Goal: Task Accomplishment & Management: Complete application form

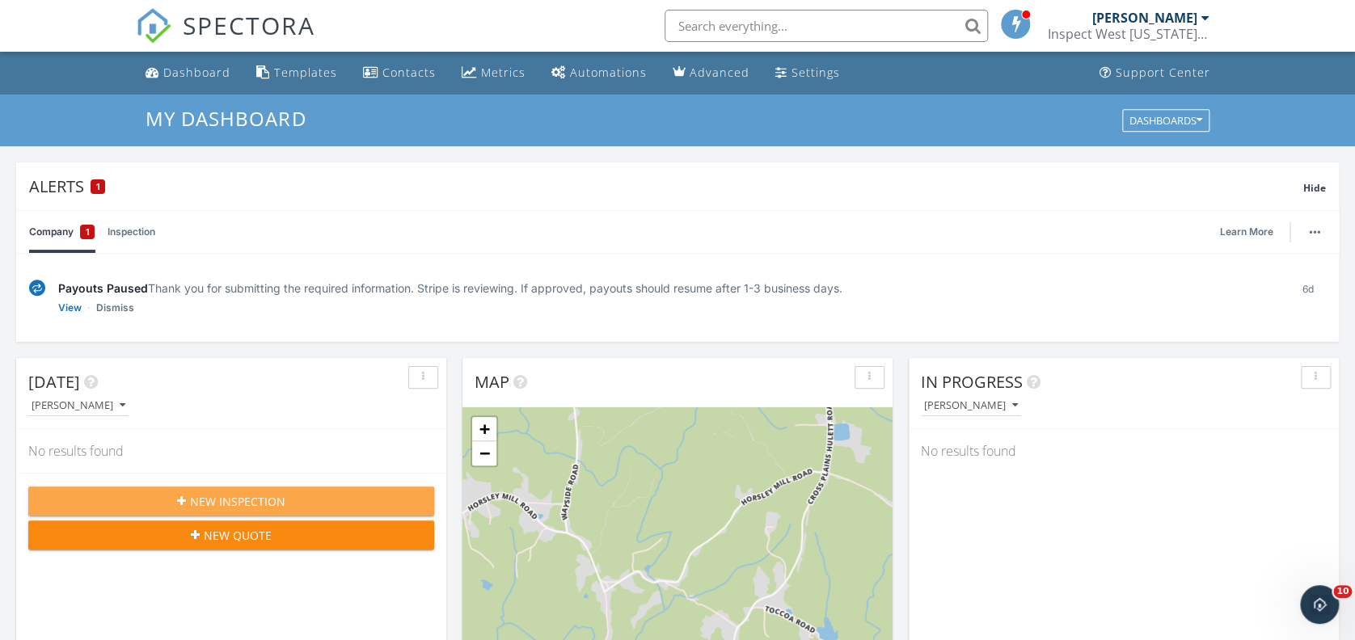
click at [259, 504] on span "New Inspection" at bounding box center [237, 501] width 95 height 17
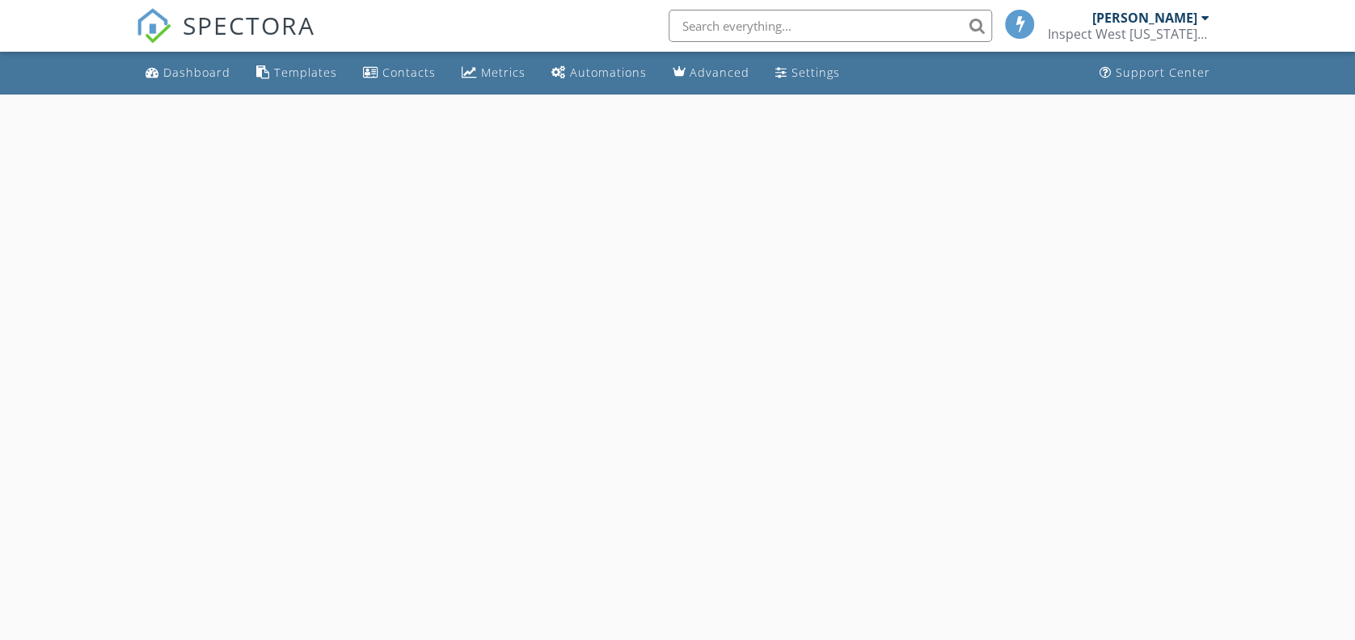
select select "8"
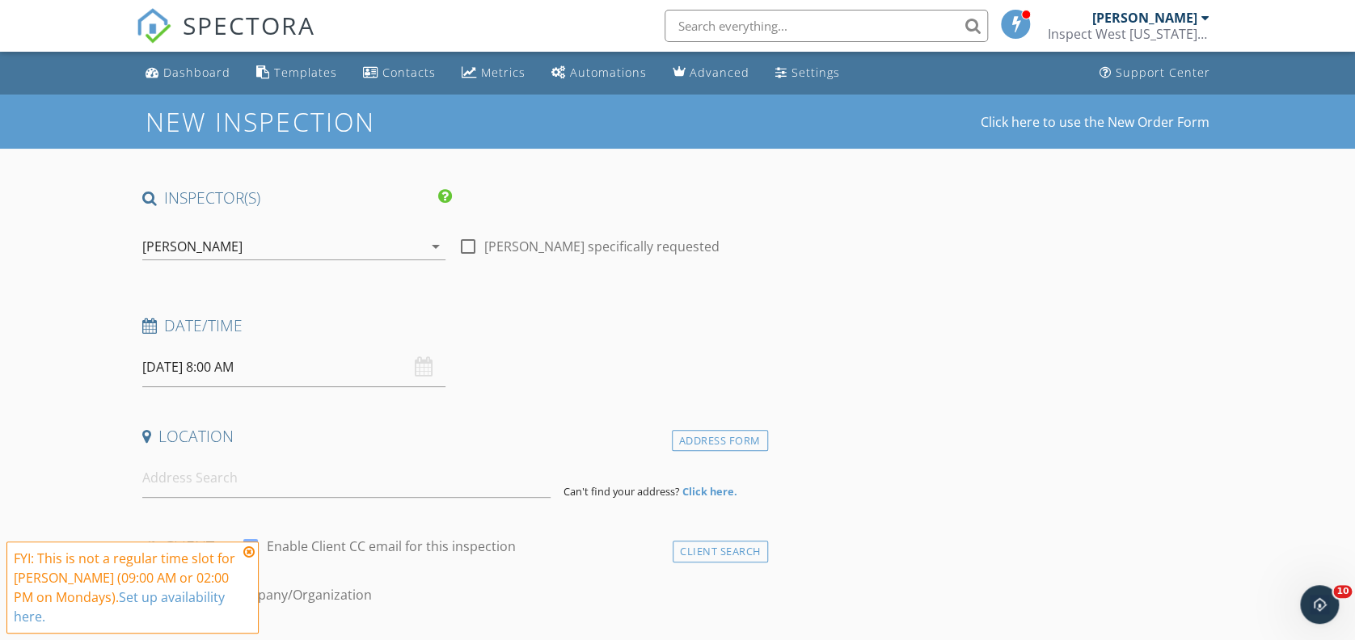
click at [219, 369] on input "[DATE] 8:00 AM" at bounding box center [293, 368] width 303 height 40
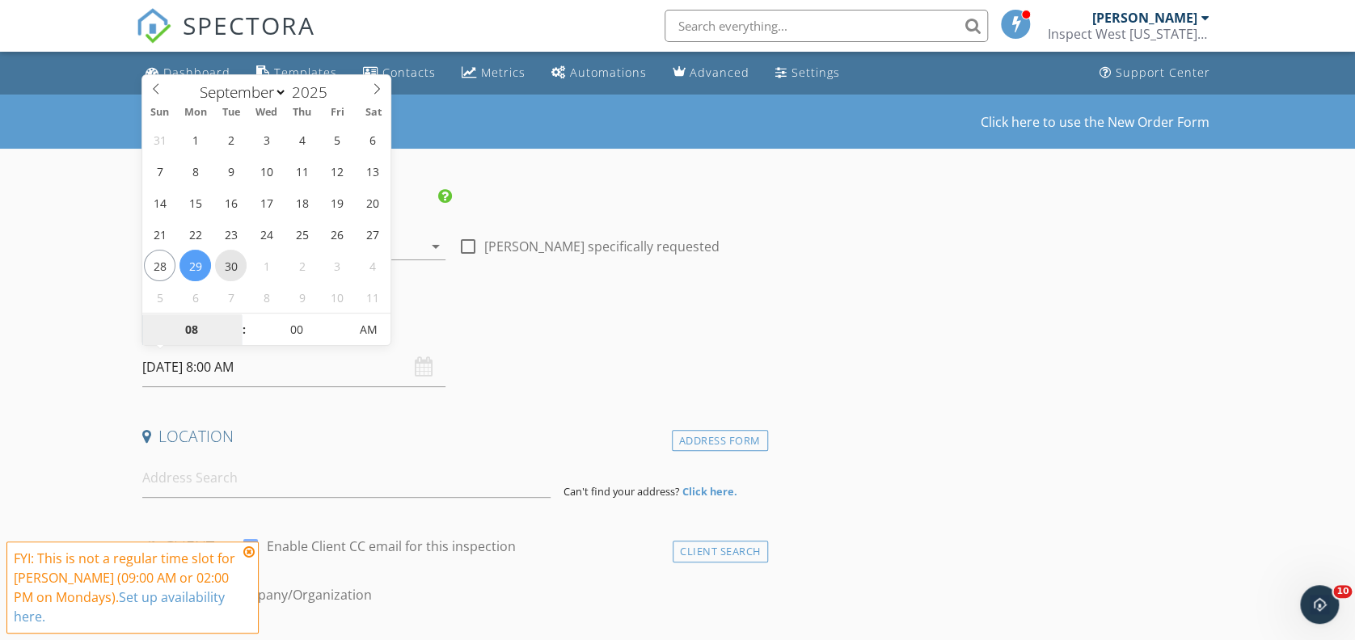
type input "[DATE] 8:00 AM"
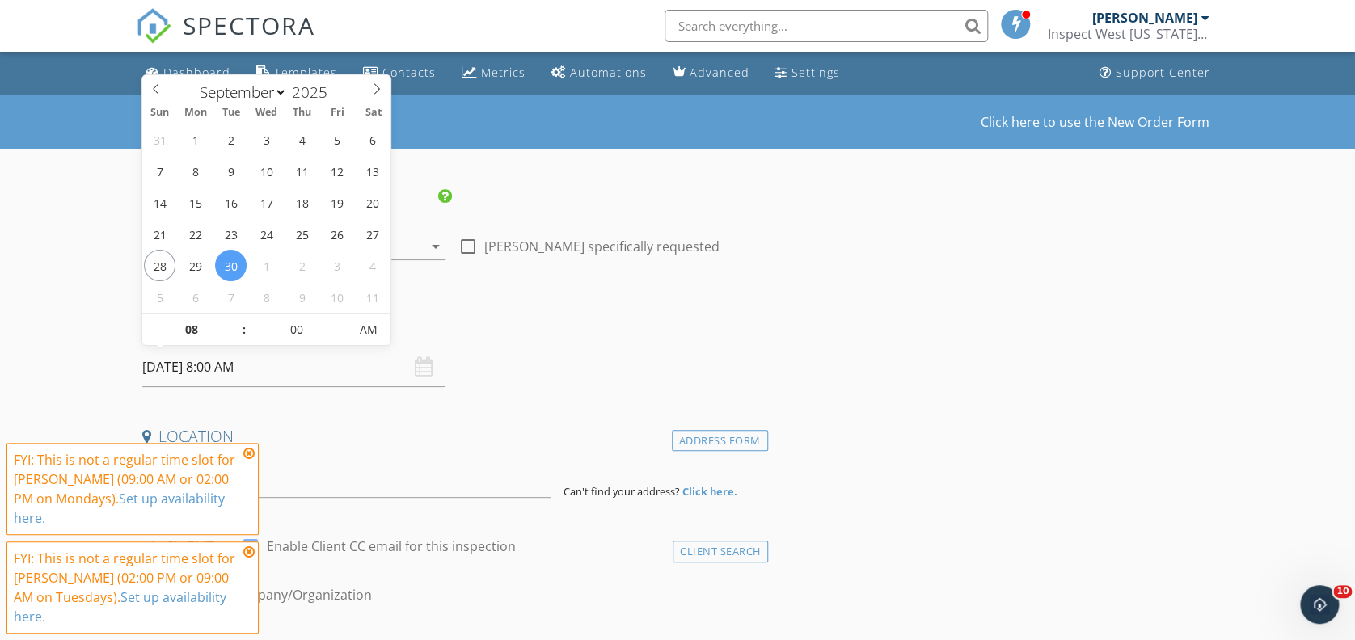
click at [251, 453] on icon at bounding box center [248, 453] width 11 height 13
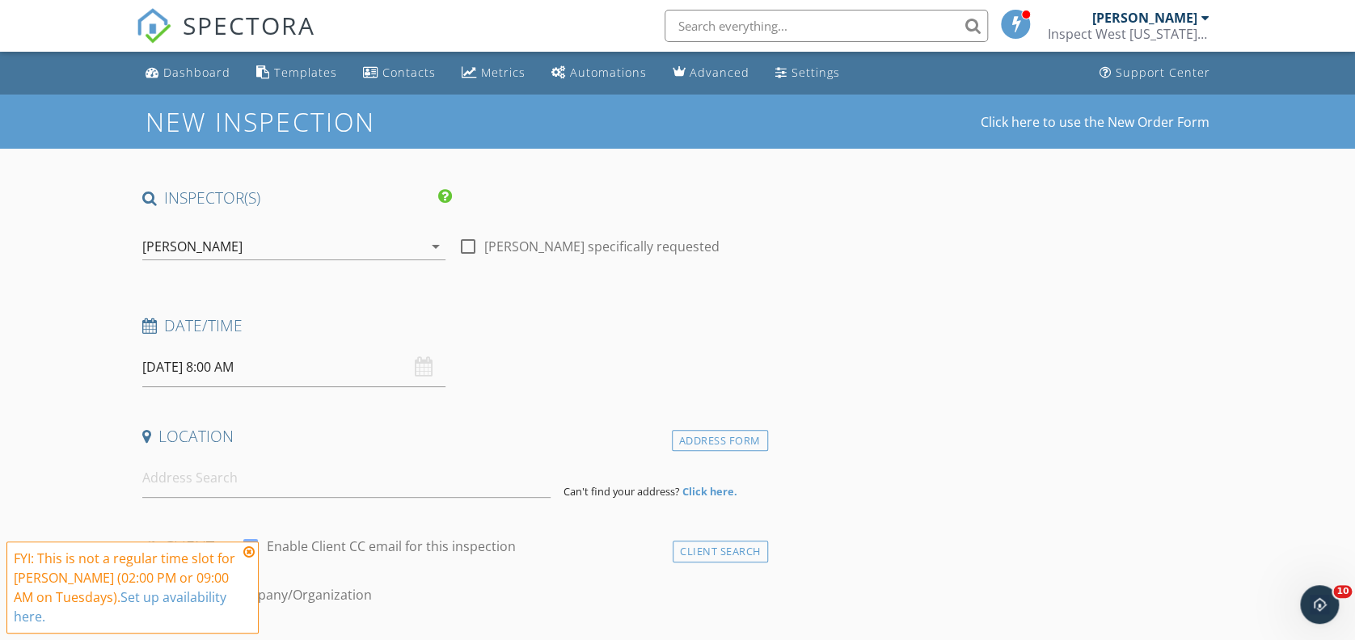
click at [248, 558] on icon at bounding box center [248, 552] width 11 height 13
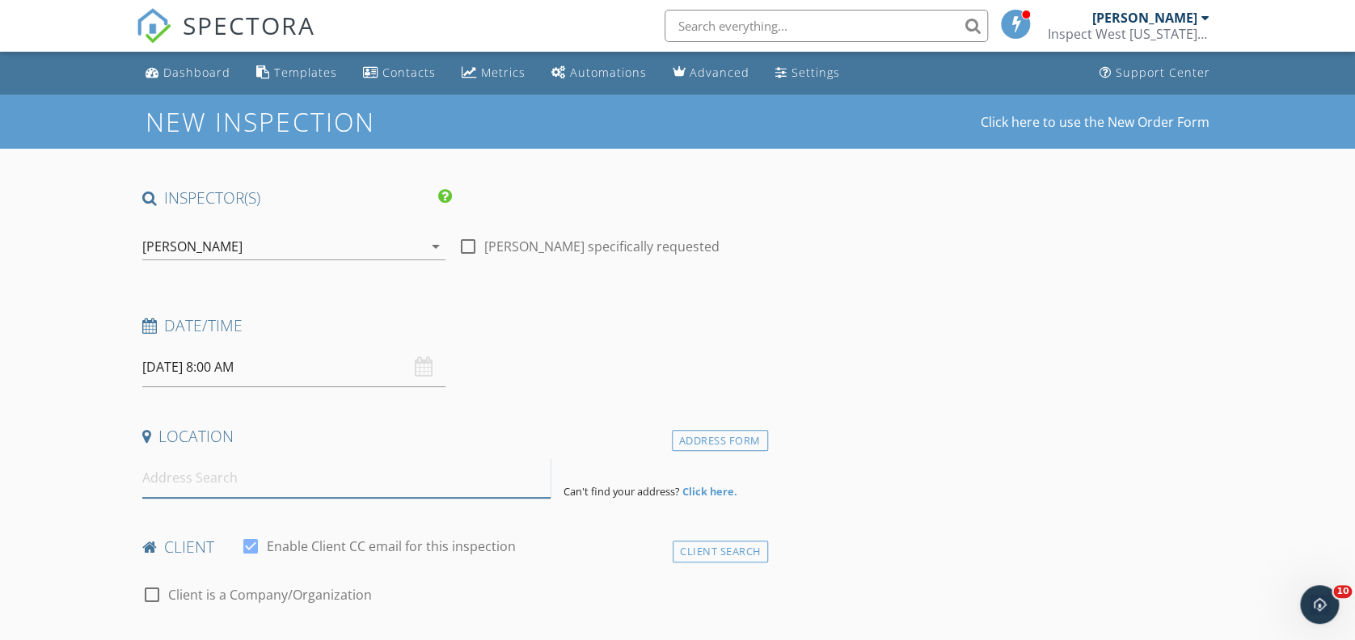
click at [218, 480] on input at bounding box center [346, 478] width 408 height 40
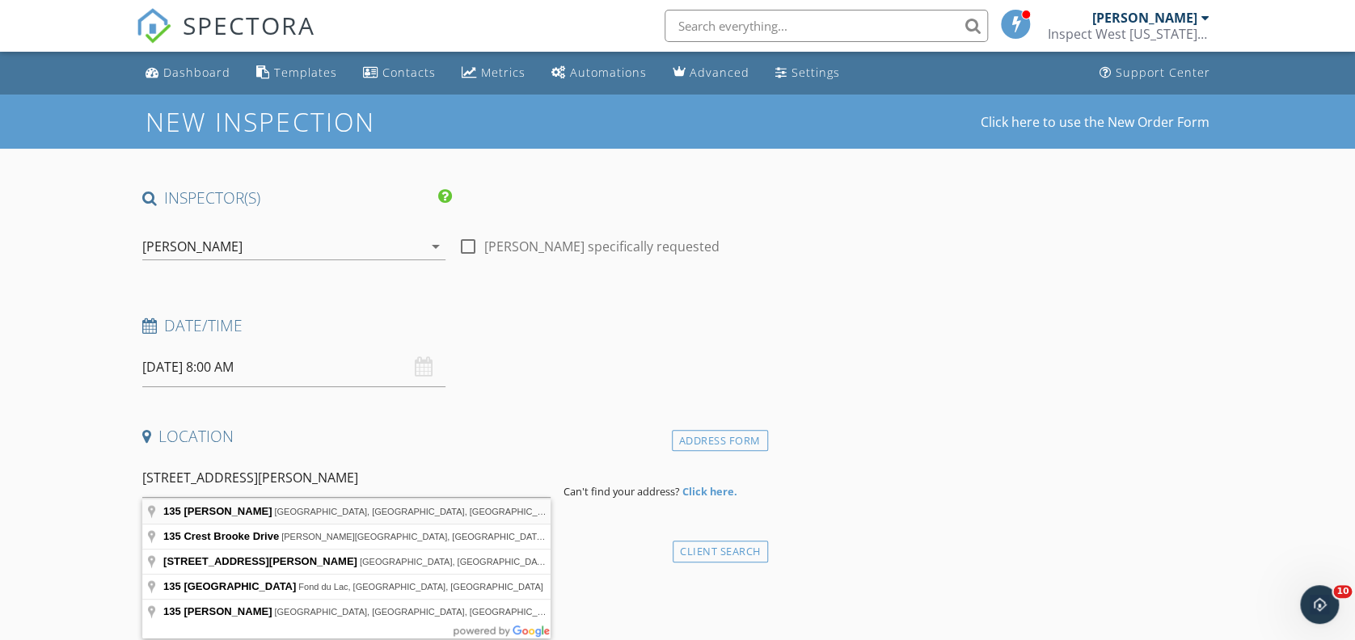
type input "[STREET_ADDRESS][PERSON_NAME]"
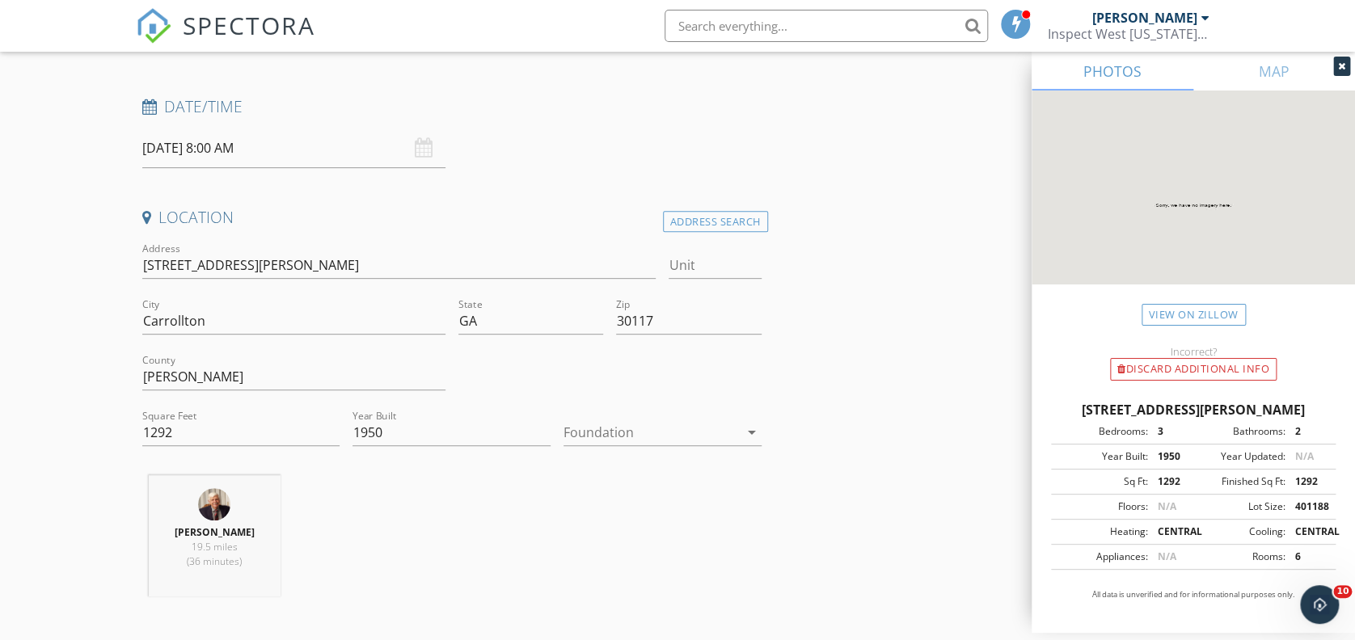
scroll to position [224, 0]
click at [205, 432] on input "1292" at bounding box center [241, 428] width 198 height 27
type input "1950"
click at [752, 433] on icon "arrow_drop_down" at bounding box center [751, 427] width 19 height 19
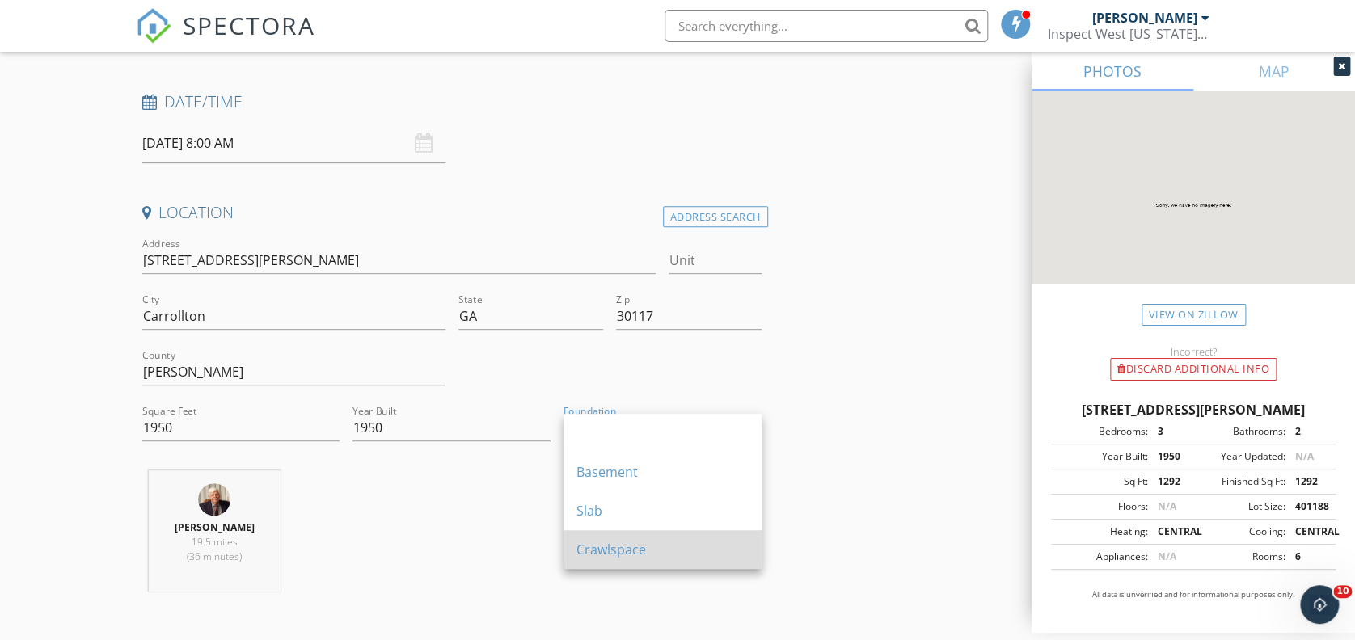
click at [627, 560] on div "Crawlspace" at bounding box center [662, 549] width 172 height 39
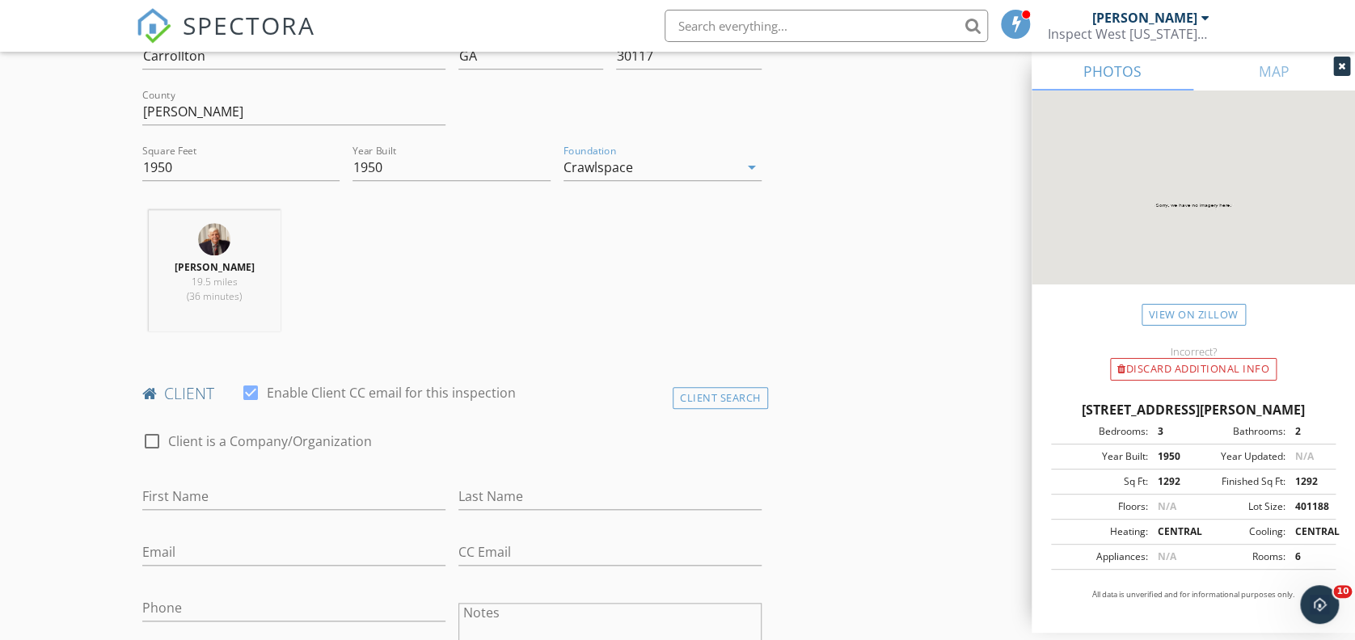
scroll to position [491, 0]
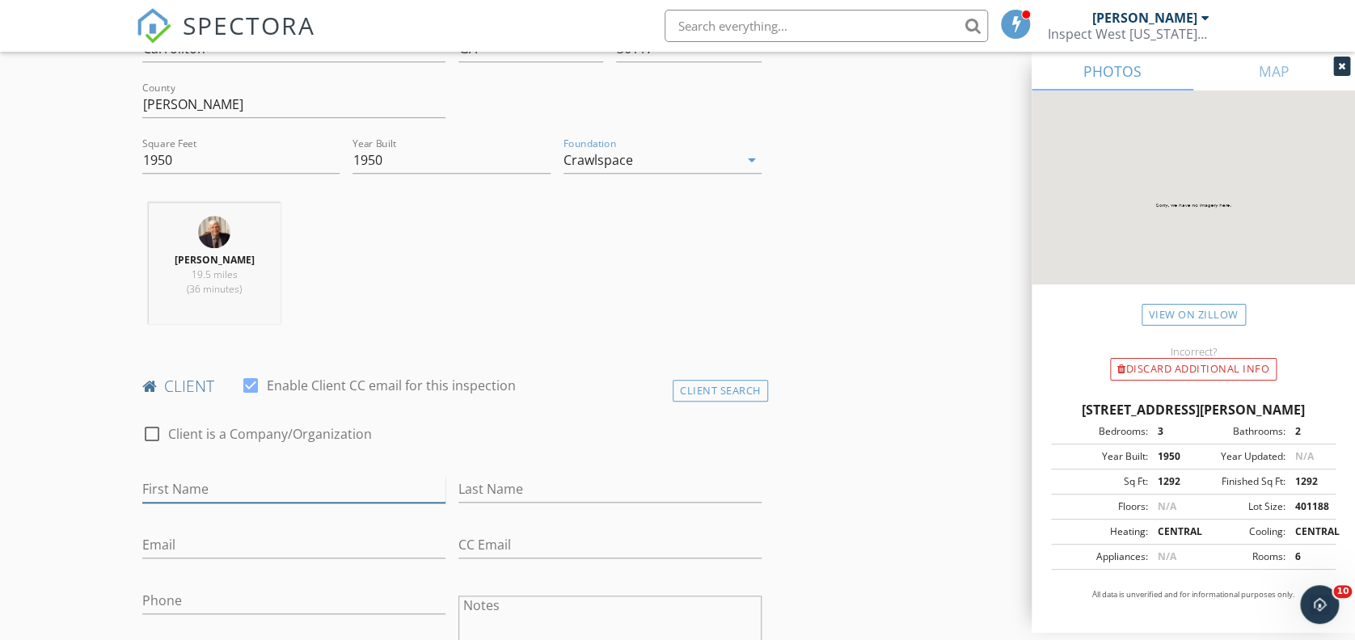
click at [239, 489] on input "First Name" at bounding box center [293, 489] width 303 height 27
type input "[PERSON_NAME]"
type input "Mock"
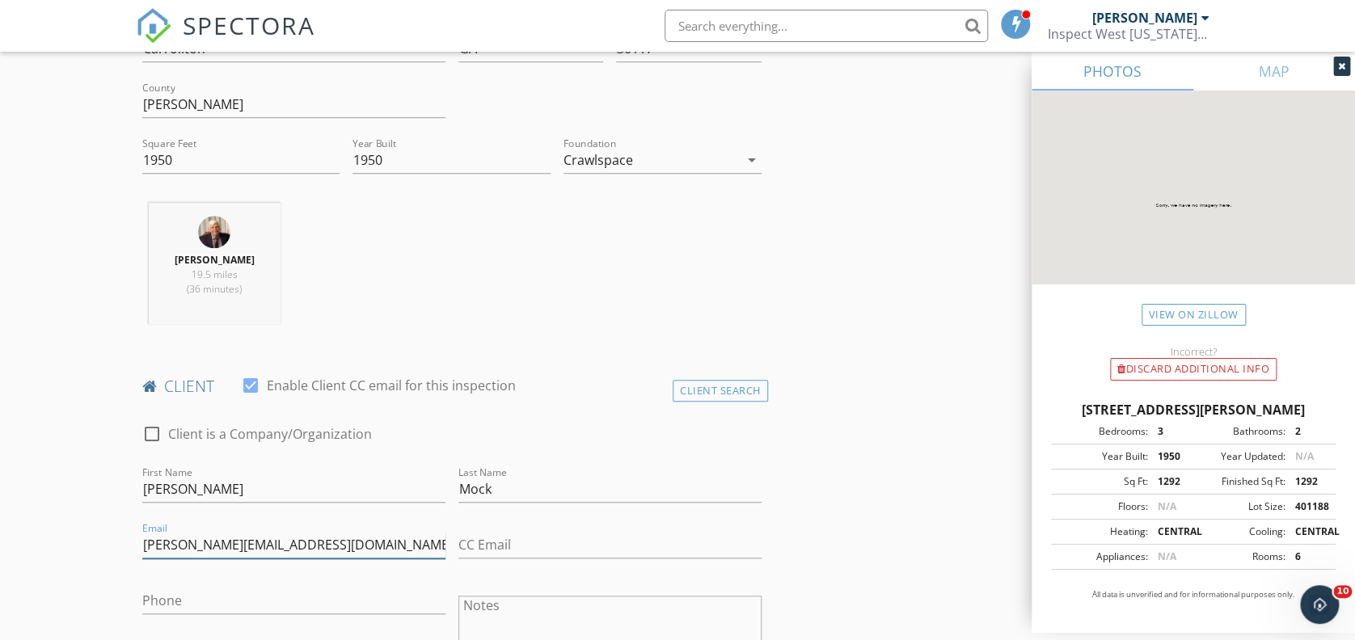
type input "[PERSON_NAME][EMAIL_ADDRESS][DOMAIN_NAME]"
click at [290, 603] on input "Phone" at bounding box center [293, 601] width 303 height 27
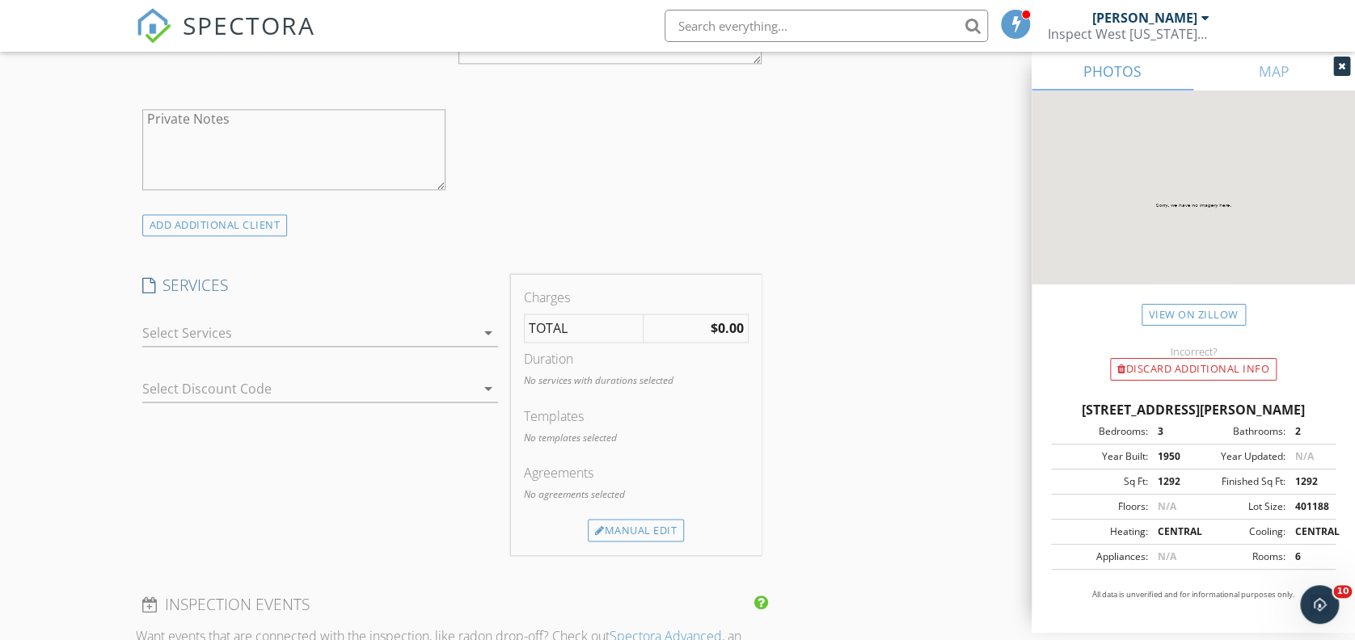
scroll to position [1138, 0]
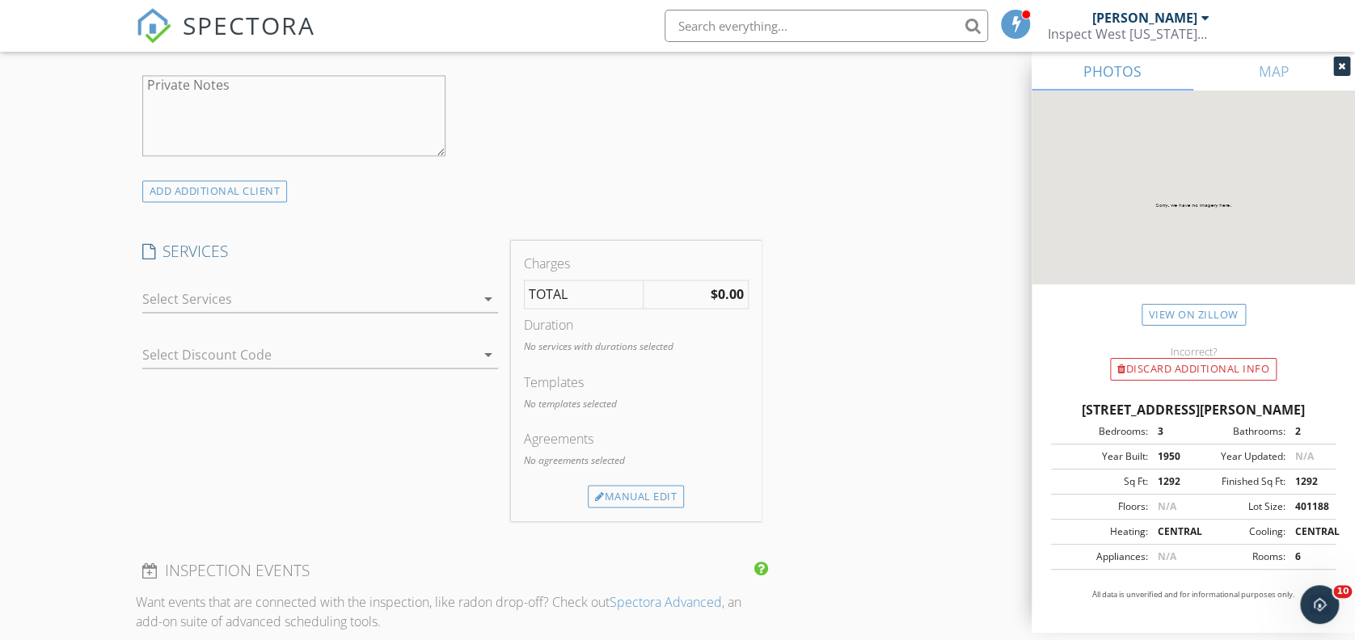
type input "[PHONE_NUMBER]"
click at [306, 297] on div at bounding box center [308, 299] width 333 height 26
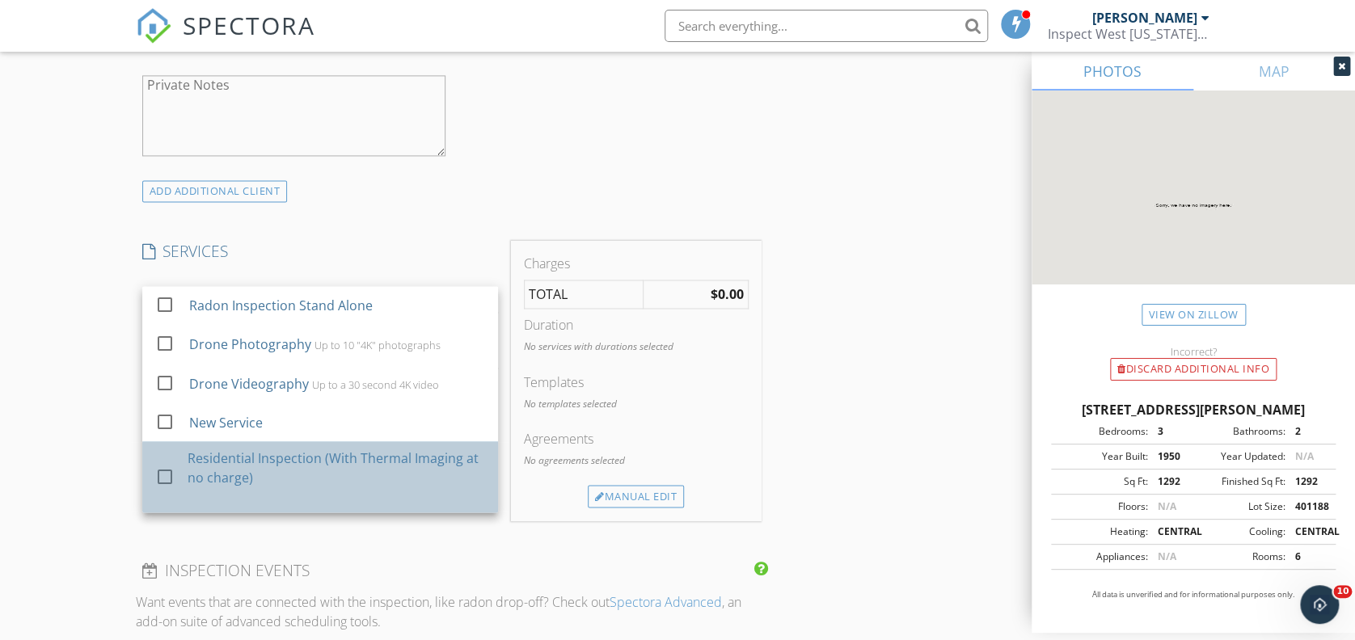
click at [266, 457] on div "Residential Inspection (With Thermal Imaging at no charge)" at bounding box center [336, 467] width 297 height 39
checkbox input "true"
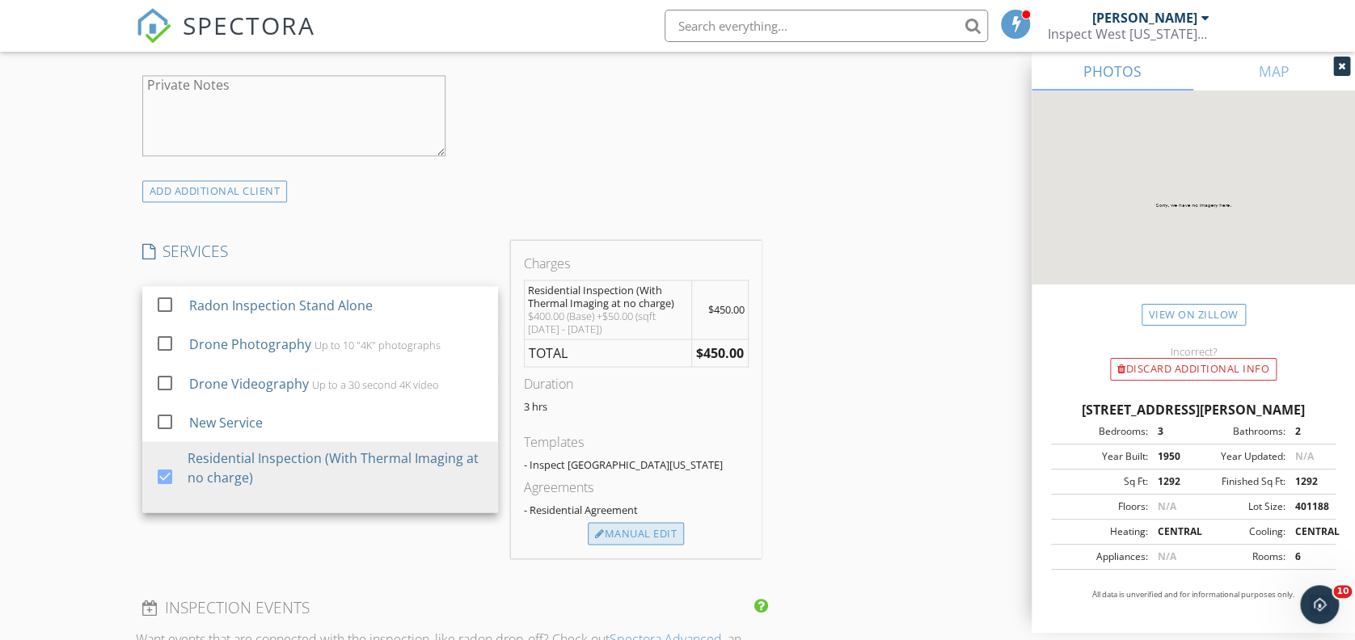
click at [627, 538] on div "Manual Edit" at bounding box center [636, 533] width 96 height 23
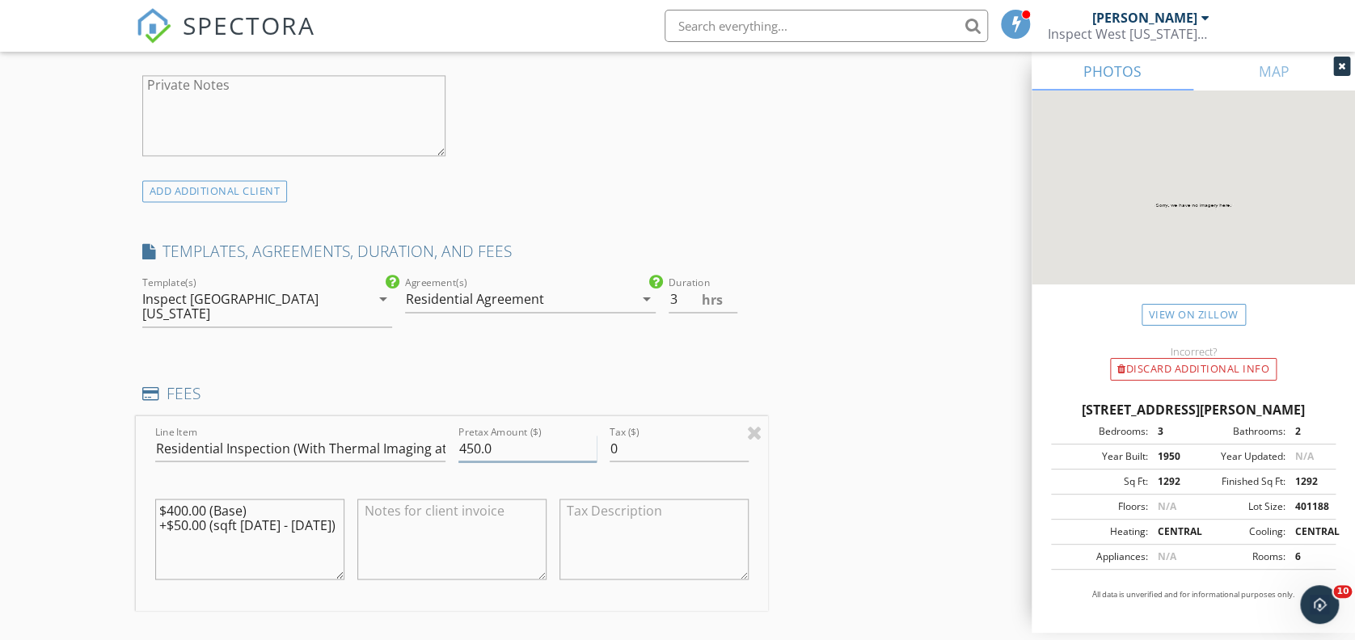
click at [476, 435] on input "450.0" at bounding box center [527, 448] width 139 height 27
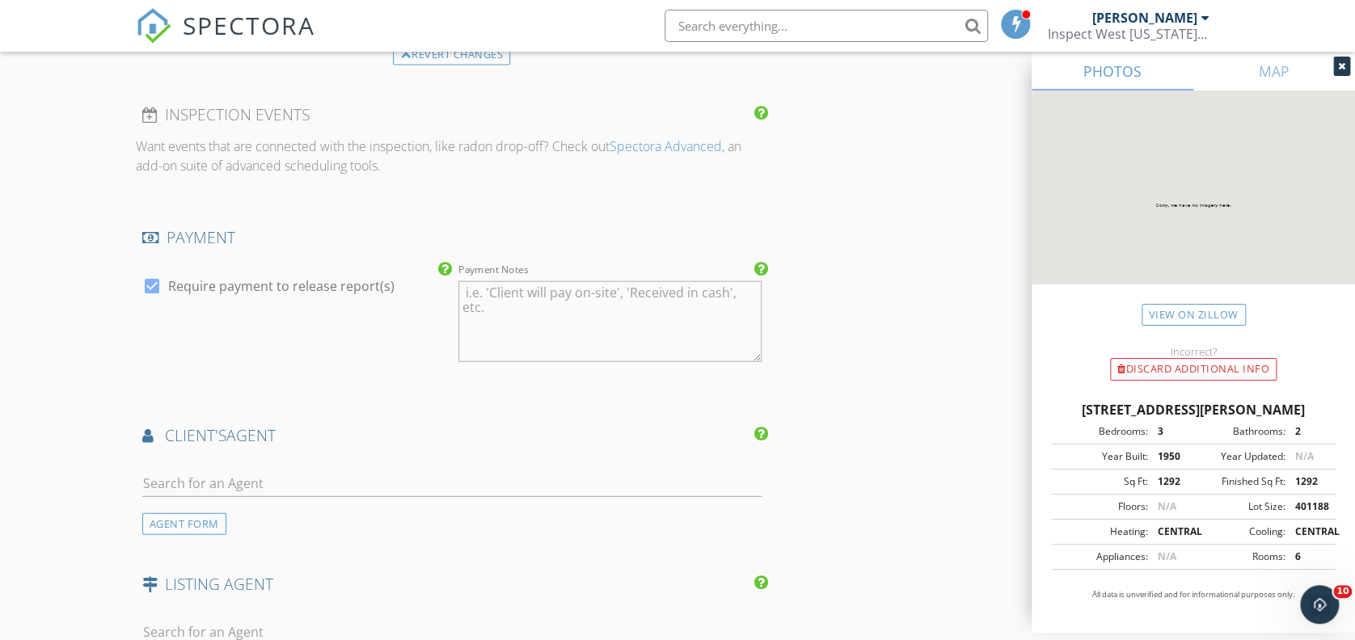
scroll to position [1785, 0]
type input "475.0"
click at [324, 475] on input "text" at bounding box center [451, 483] width 619 height 27
type input "danny"
click at [234, 502] on div "[PERSON_NAME]" at bounding box center [238, 511] width 100 height 19
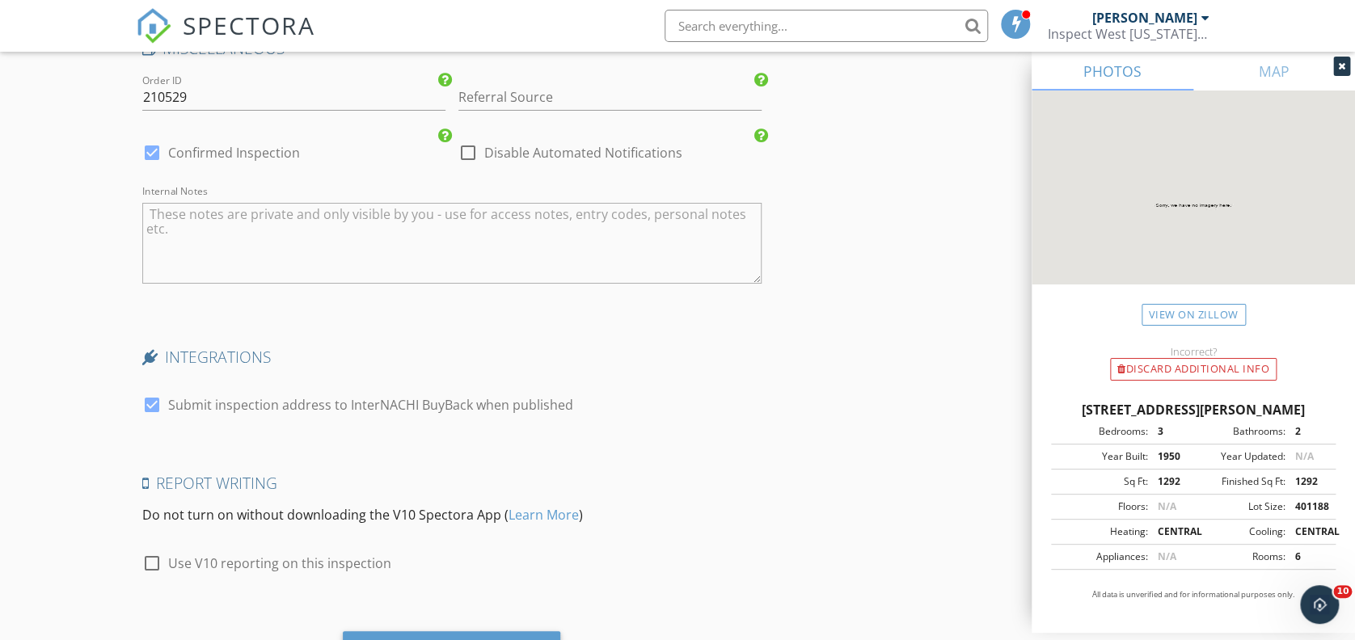
scroll to position [2903, 0]
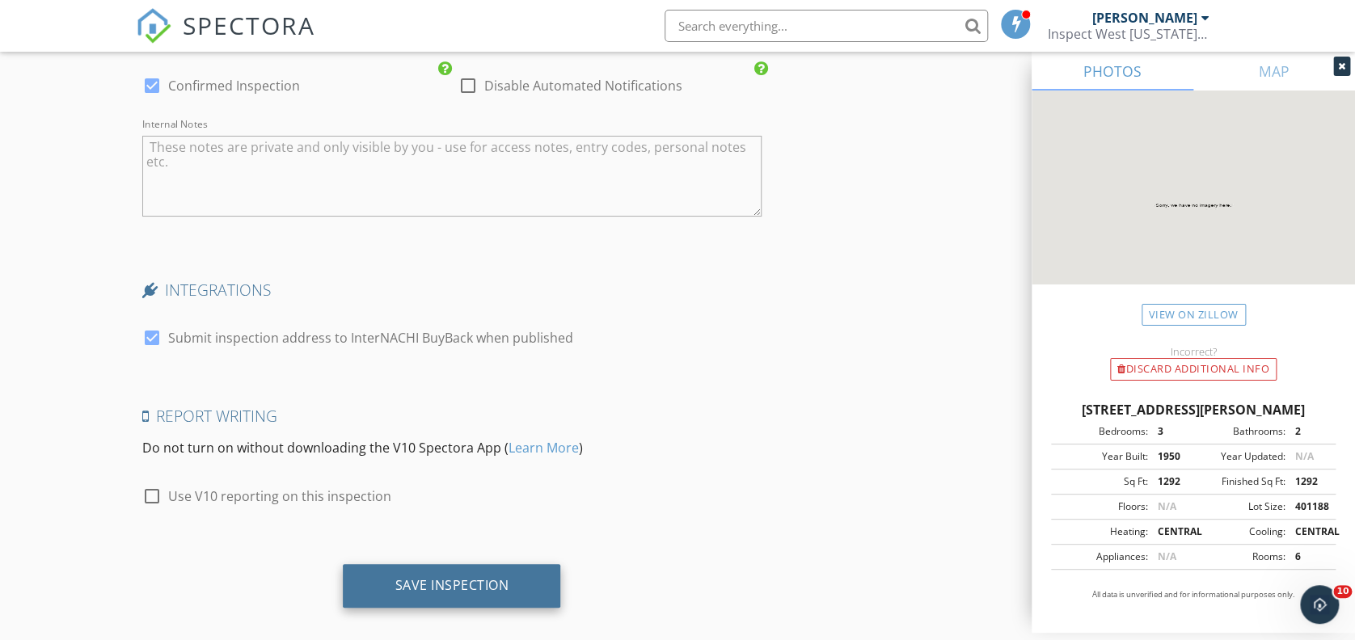
click at [439, 577] on div "Save Inspection" at bounding box center [451, 585] width 114 height 16
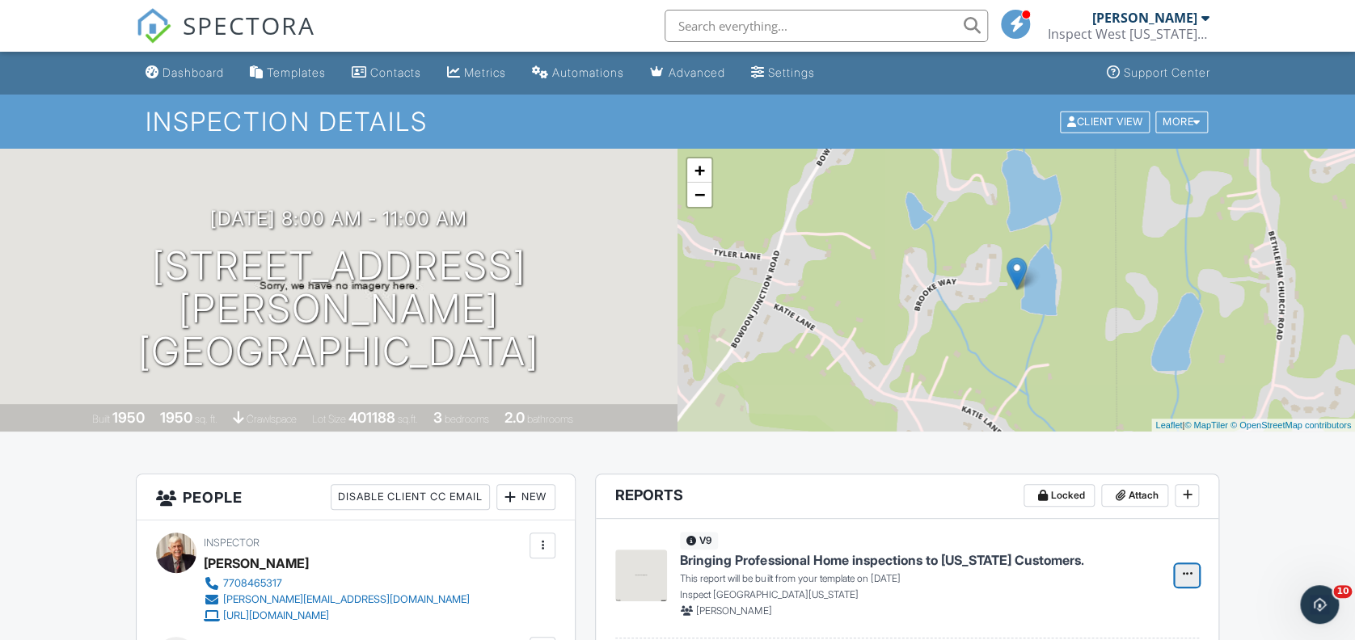
click at [1193, 580] on span at bounding box center [1186, 574] width 16 height 16
click at [1098, 618] on input "Build Now" at bounding box center [1105, 618] width 165 height 36
